Goal: Check status: Check status

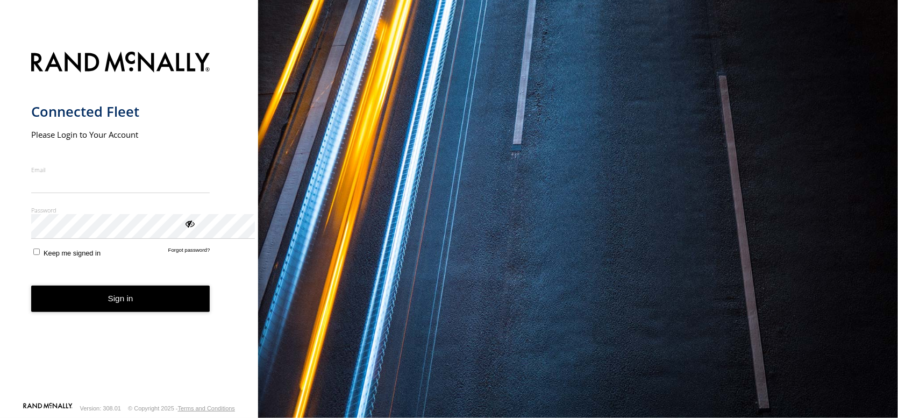
type input "**********"
click at [125, 312] on button "Sign in" at bounding box center [120, 299] width 179 height 26
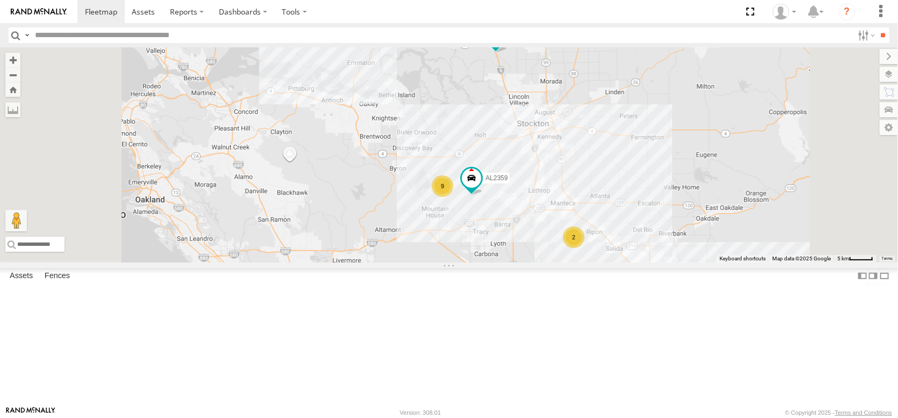
scroll to position [161, 0]
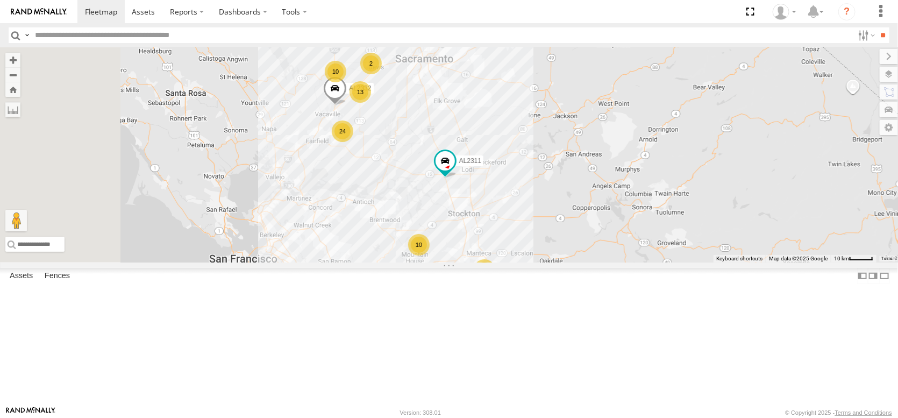
drag, startPoint x: 380, startPoint y: 240, endPoint x: 492, endPoint y: 351, distance: 157.9
click at [492, 263] on div "AL2311 13 2 24 10 AL2367 10 2 AL2332 2 AL2119" at bounding box center [449, 154] width 898 height 215
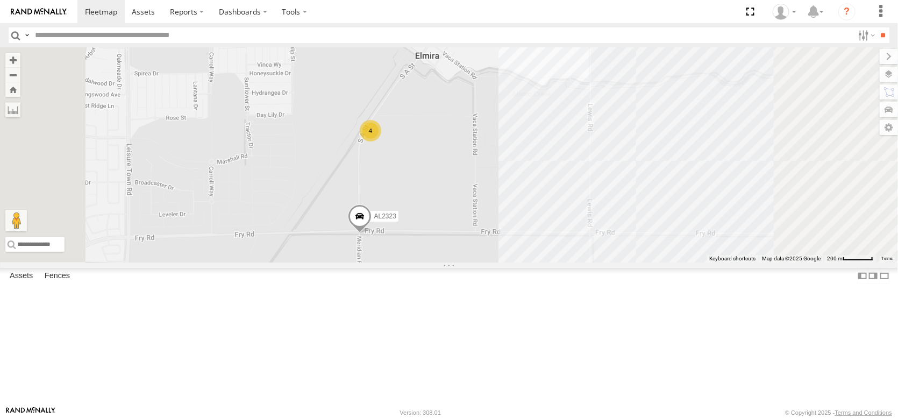
drag, startPoint x: 627, startPoint y: 330, endPoint x: 592, endPoint y: 204, distance: 131.2
click at [596, 211] on div "AL2311 AL2367 AL2332 AL2119 AL2305 AL2256 PT2431 AL2323 4" at bounding box center [449, 154] width 898 height 215
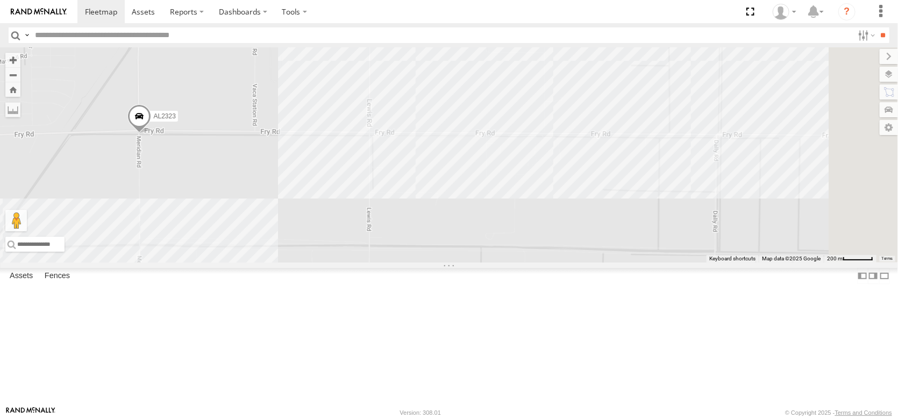
drag, startPoint x: 690, startPoint y: 213, endPoint x: 507, endPoint y: 242, distance: 185.7
click at [507, 242] on div "AL2311 AL2367 AL2332 AL2119 AL2305 AL2256 PT2431 AL2323 4" at bounding box center [449, 154] width 898 height 215
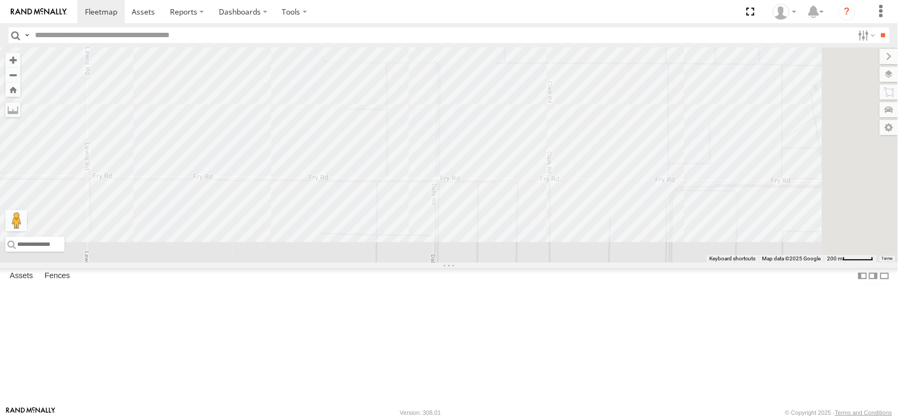
drag, startPoint x: 783, startPoint y: 265, endPoint x: 492, endPoint y: 314, distance: 295.2
click at [492, 263] on div "AL2311 AL2367 AL2332 AL2119 AL2305 AL2256 PT2431 AL2323 4 2" at bounding box center [449, 154] width 898 height 215
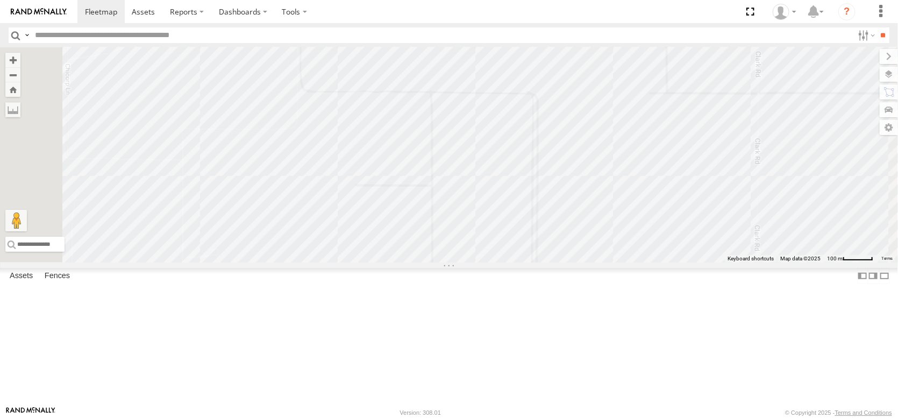
drag, startPoint x: 610, startPoint y: 360, endPoint x: 638, endPoint y: 395, distance: 45.2
click at [638, 263] on div "AL2311 AL2367 AL2332 AL2119 AL2305 AL2256 PT2431 AL2323" at bounding box center [449, 154] width 898 height 215
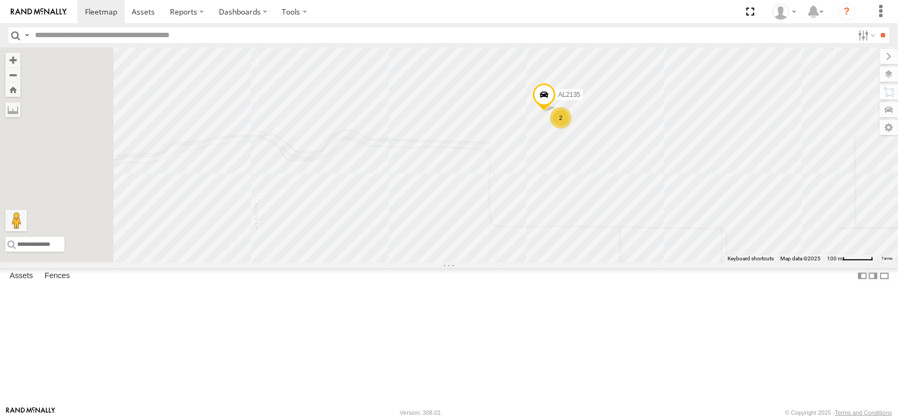
drag, startPoint x: 529, startPoint y: 301, endPoint x: 721, endPoint y: 440, distance: 236.5
click at [721, 417] on html at bounding box center [449, 209] width 898 height 418
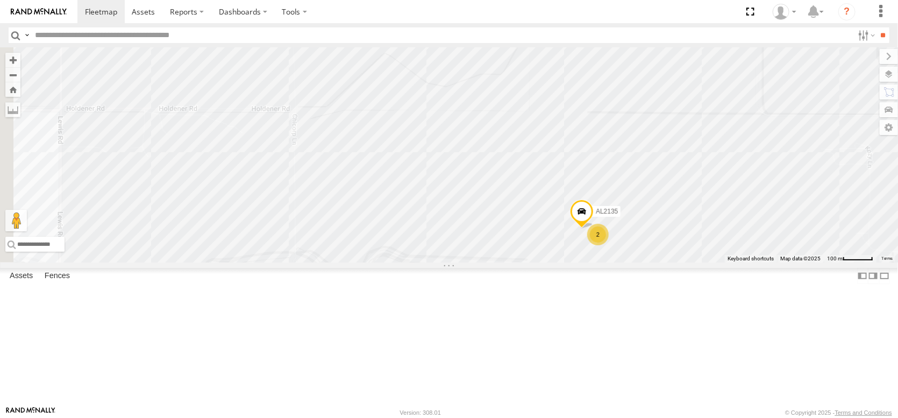
drag, startPoint x: 579, startPoint y: 307, endPoint x: 598, endPoint y: 426, distance: 120.9
click at [598, 417] on html at bounding box center [449, 209] width 898 height 418
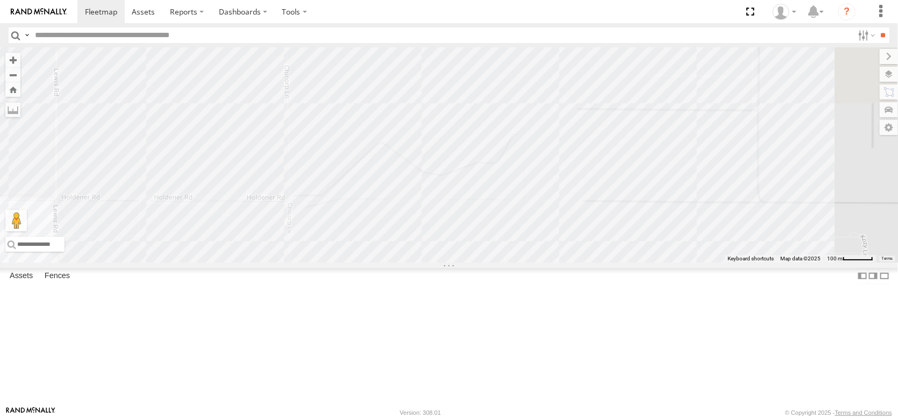
drag, startPoint x: 546, startPoint y: 334, endPoint x: 372, endPoint y: 420, distance: 194.4
click at [372, 417] on html at bounding box center [449, 209] width 898 height 418
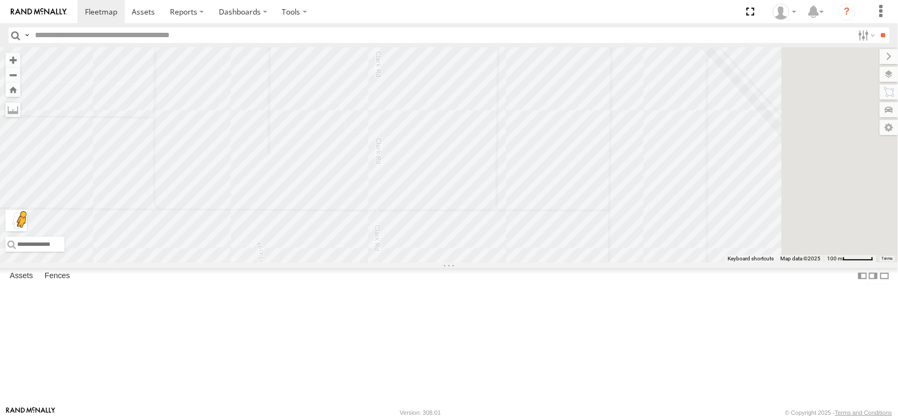
drag, startPoint x: 720, startPoint y: 344, endPoint x: 285, endPoint y: 357, distance: 436.0
click at [285, 263] on div "AL2311 AL2367 AL2332 AL2119 AL2305 AL2256 PT2431 AL2323 2 AL2135 To activate dr…" at bounding box center [449, 154] width 898 height 215
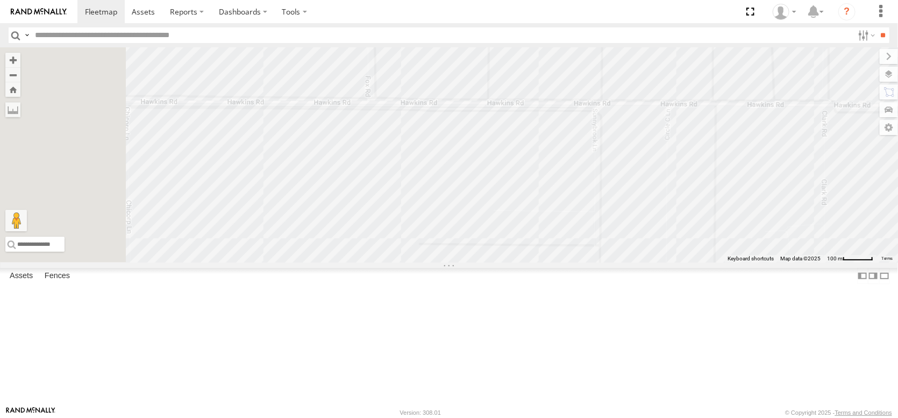
drag, startPoint x: 472, startPoint y: 299, endPoint x: 918, endPoint y: 430, distance: 464.9
click at [898, 417] on html at bounding box center [449, 209] width 898 height 418
drag, startPoint x: 548, startPoint y: 265, endPoint x: 693, endPoint y: 431, distance: 221.1
click at [693, 417] on html at bounding box center [449, 209] width 898 height 418
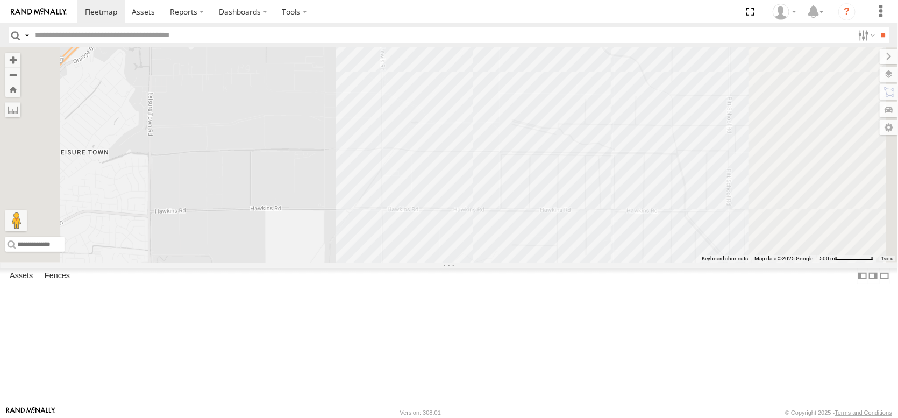
drag, startPoint x: 673, startPoint y: 374, endPoint x: 639, endPoint y: 274, distance: 105.8
click at [643, 263] on div "AL2311 AL2367 AL2332 AL2119 AL2305 AL2256 PT2431 AL2323" at bounding box center [449, 154] width 898 height 215
